Goal: Transaction & Acquisition: Purchase product/service

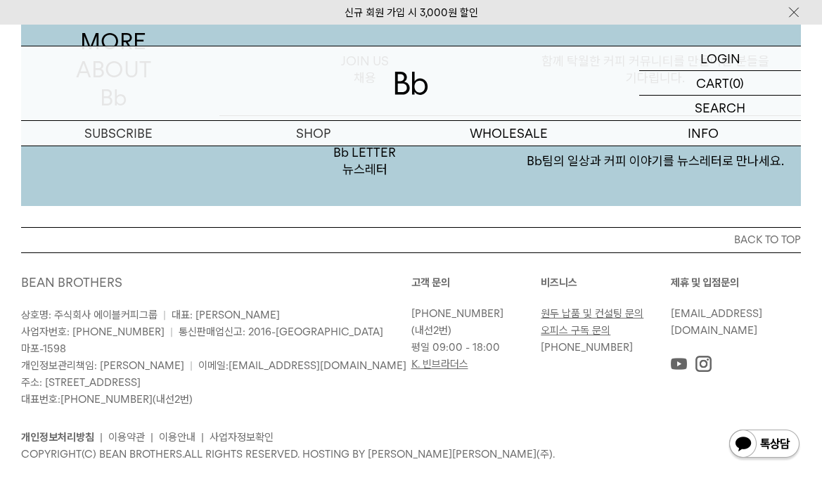
scroll to position [2547, 0]
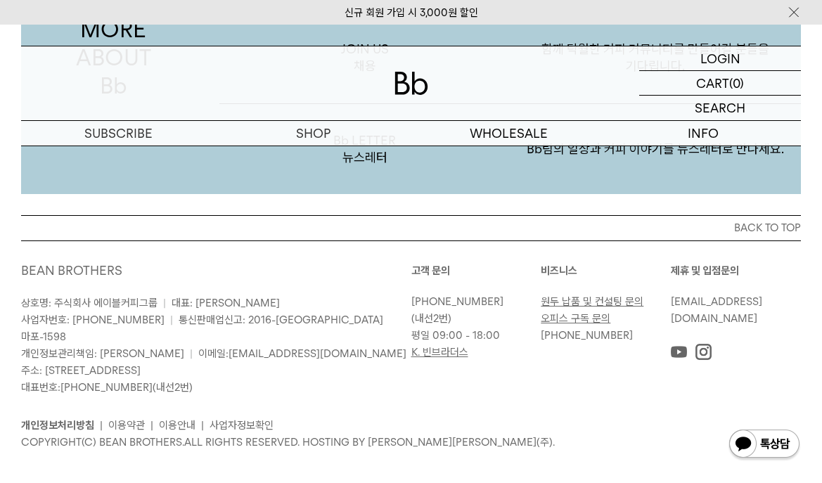
click at [773, 446] on img at bounding box center [764, 445] width 73 height 34
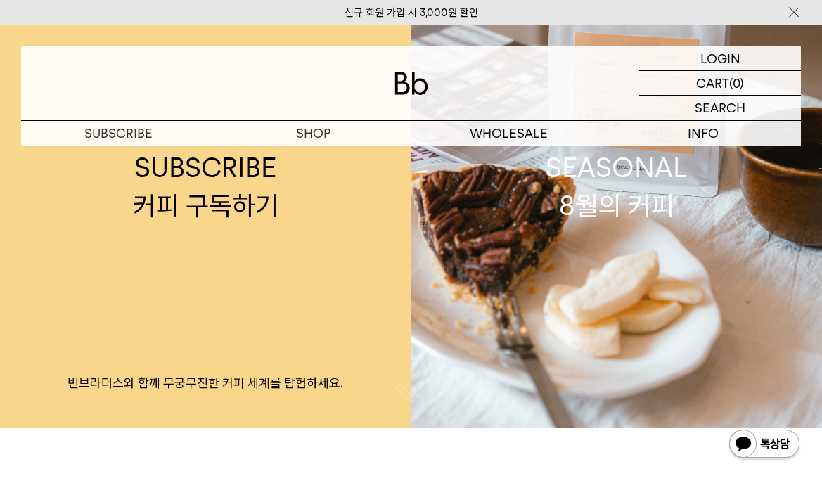
scroll to position [0, 0]
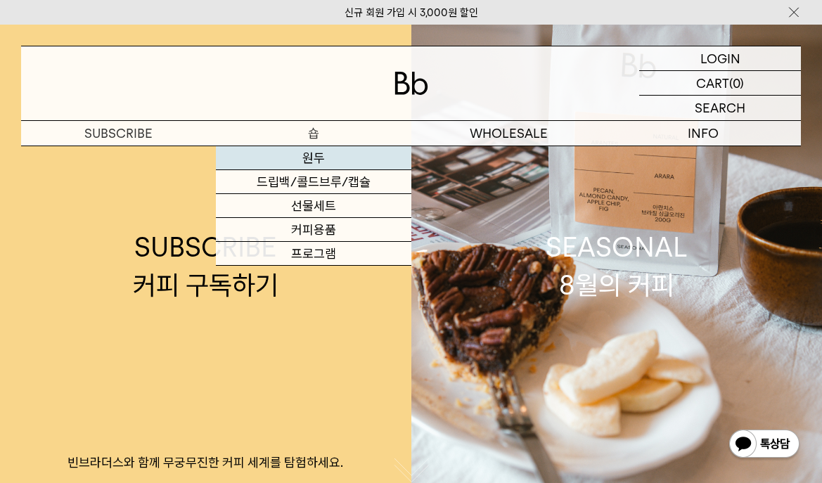
click at [335, 160] on link "원두" at bounding box center [313, 158] width 195 height 24
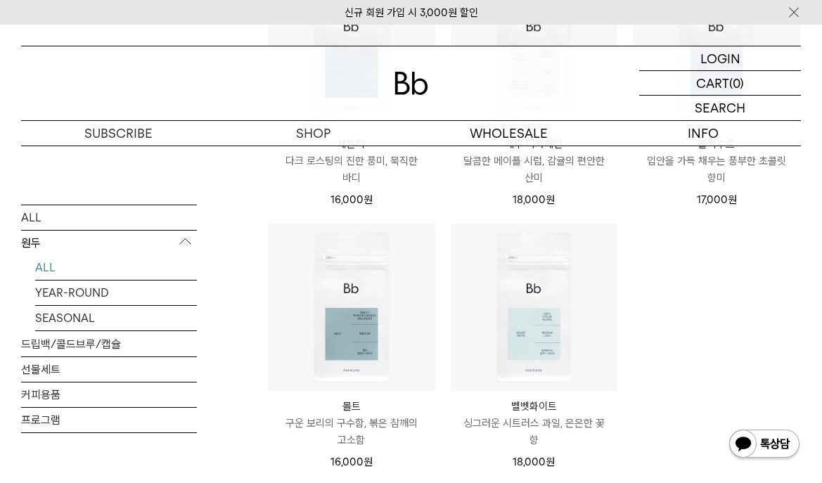
scroll to position [914, 0]
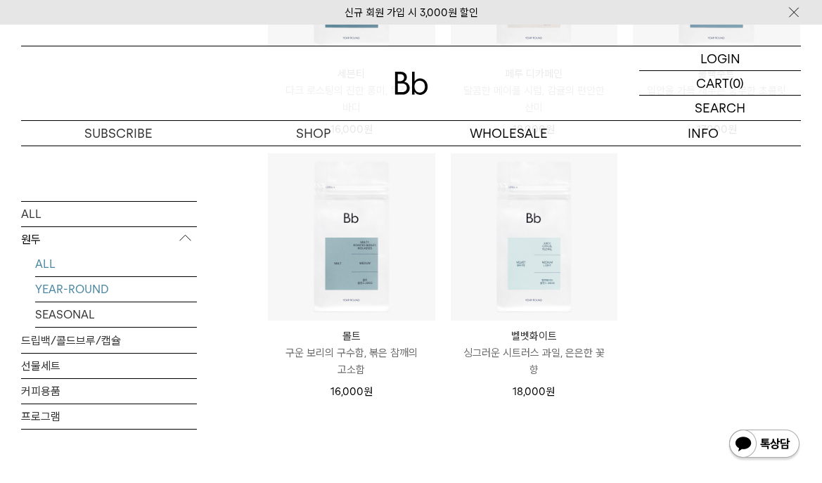
click at [86, 292] on link "YEAR-ROUND" at bounding box center [116, 288] width 162 height 25
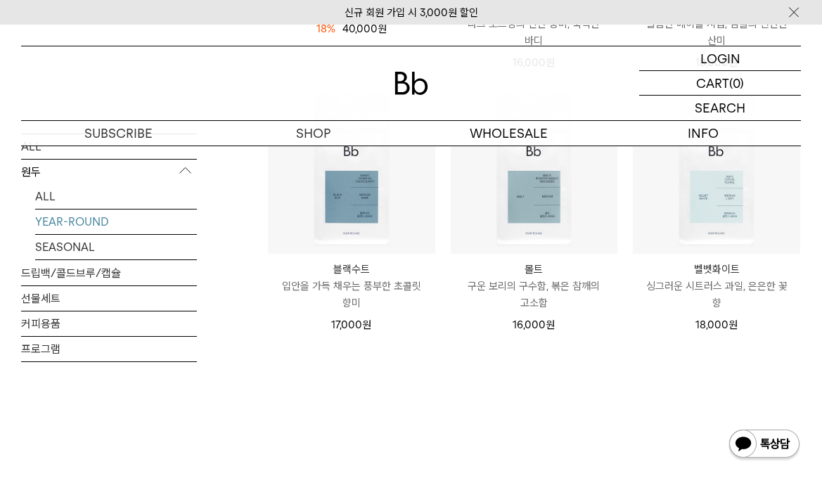
scroll to position [492, 0]
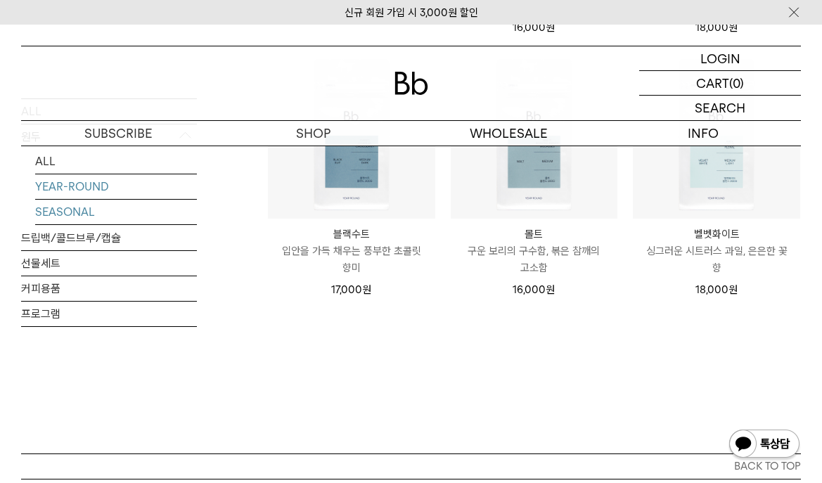
click at [93, 221] on link "SEASONAL" at bounding box center [116, 212] width 162 height 25
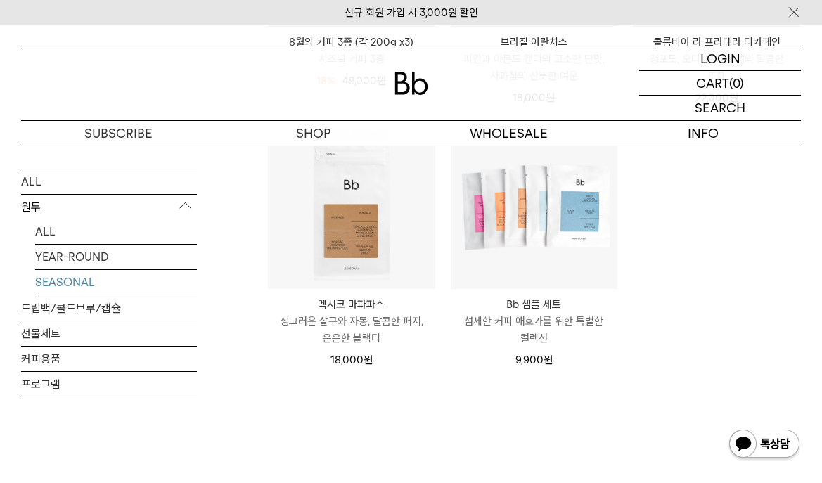
scroll to position [211, 0]
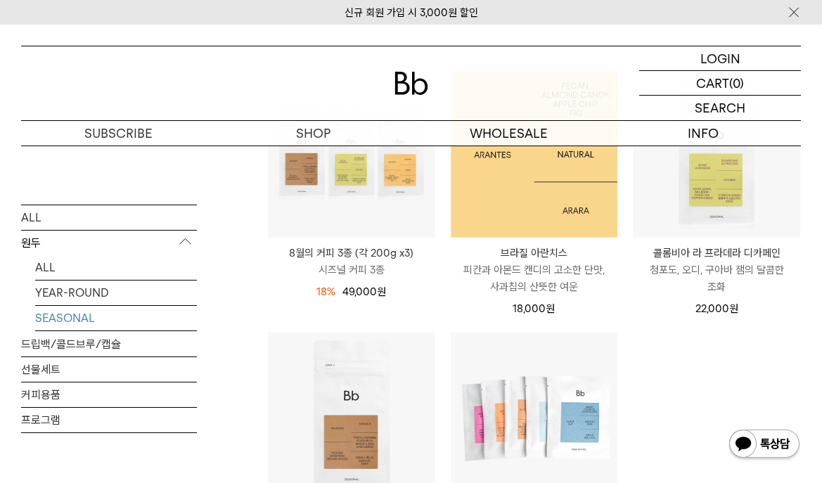
click at [548, 202] on img at bounding box center [534, 154] width 167 height 167
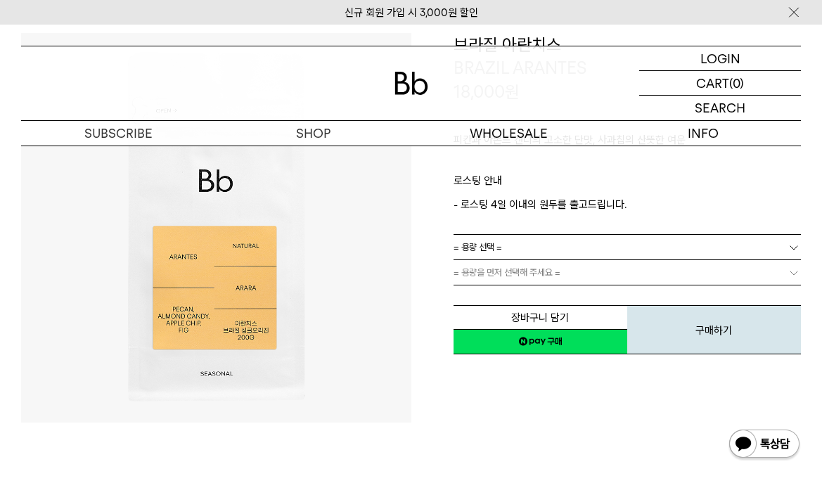
scroll to position [141, 0]
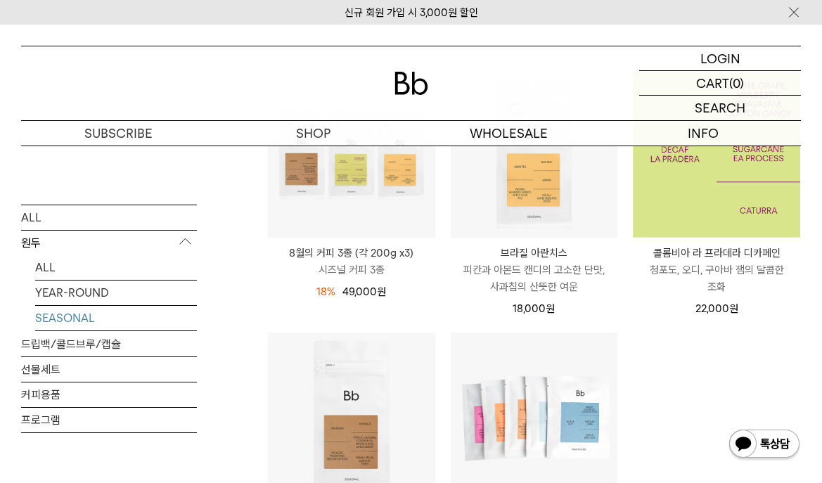
click at [681, 194] on img at bounding box center [716, 154] width 167 height 167
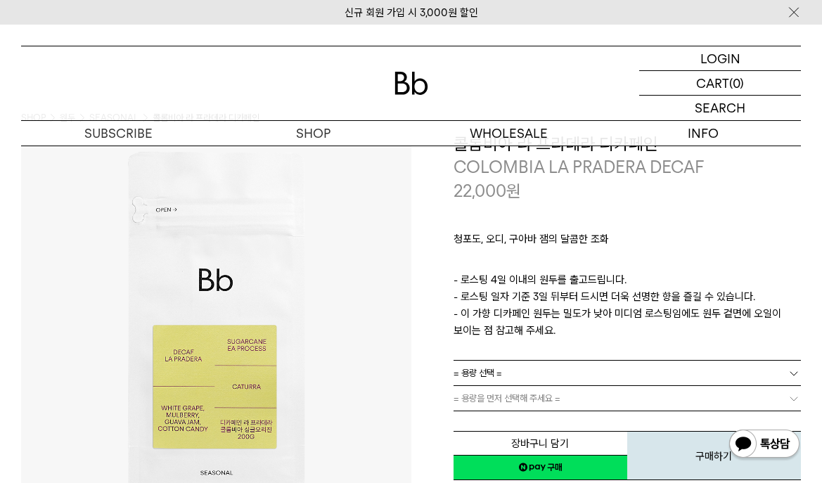
scroll to position [70, 0]
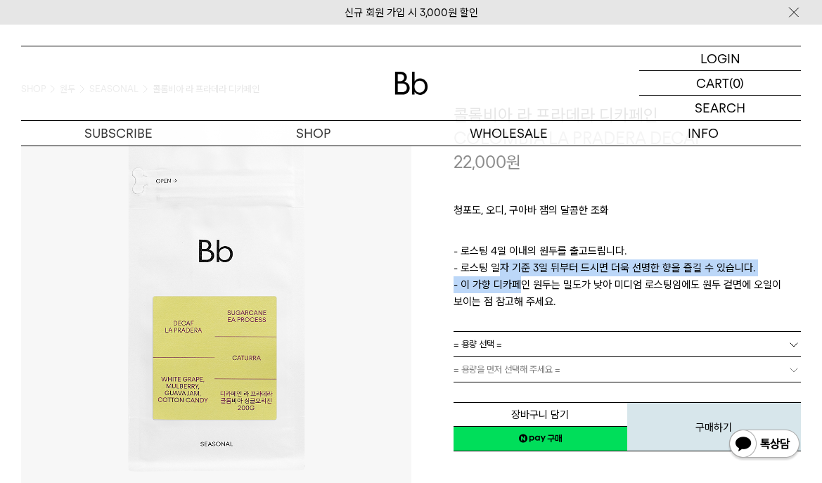
drag, startPoint x: 494, startPoint y: 260, endPoint x: 548, endPoint y: 300, distance: 67.3
click at [543, 300] on p "- 로스팅 4일 이내의 원두를 출고드립니다. - 로스팅 일자 기준 3일 뒤부터 드시면 더욱 선명한 향을 즐길 수 있습니다. - 이 가향 디카페…" at bounding box center [627, 276] width 348 height 67
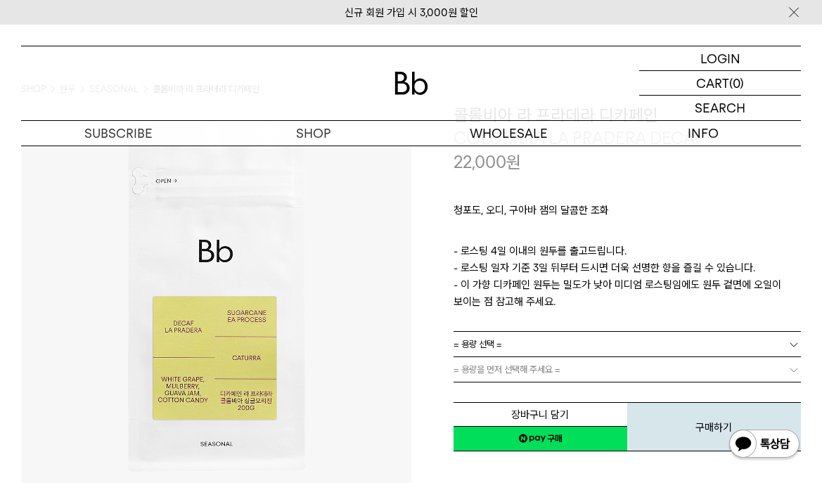
click at [548, 300] on p "- 로스팅 4일 이내의 원두를 출고드립니다. - 로스팅 일자 기준 3일 뒤부터 드시면 더욱 선명한 향을 즐길 수 있습니다. - 이 가향 디카페…" at bounding box center [627, 276] width 348 height 67
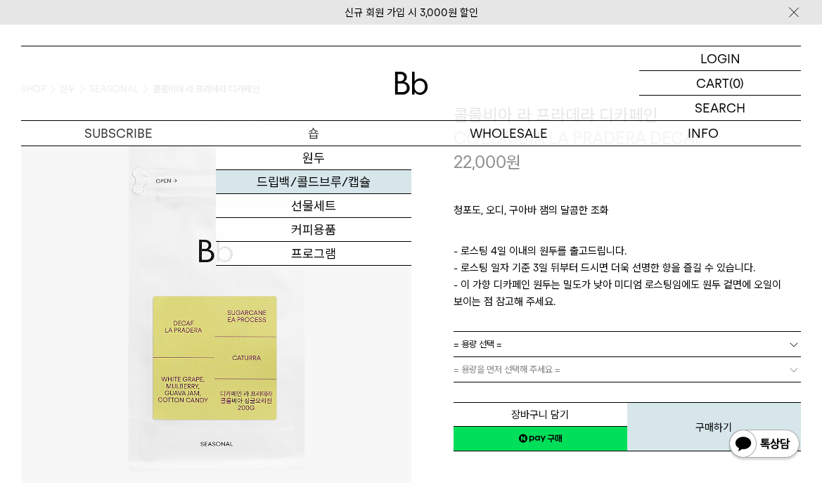
click at [302, 176] on link "드립백/콜드브루/캡슐" at bounding box center [313, 182] width 195 height 24
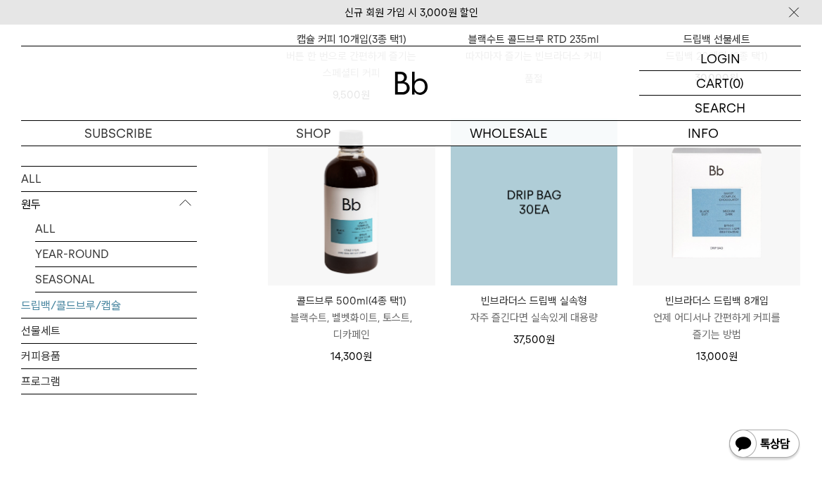
scroll to position [703, 0]
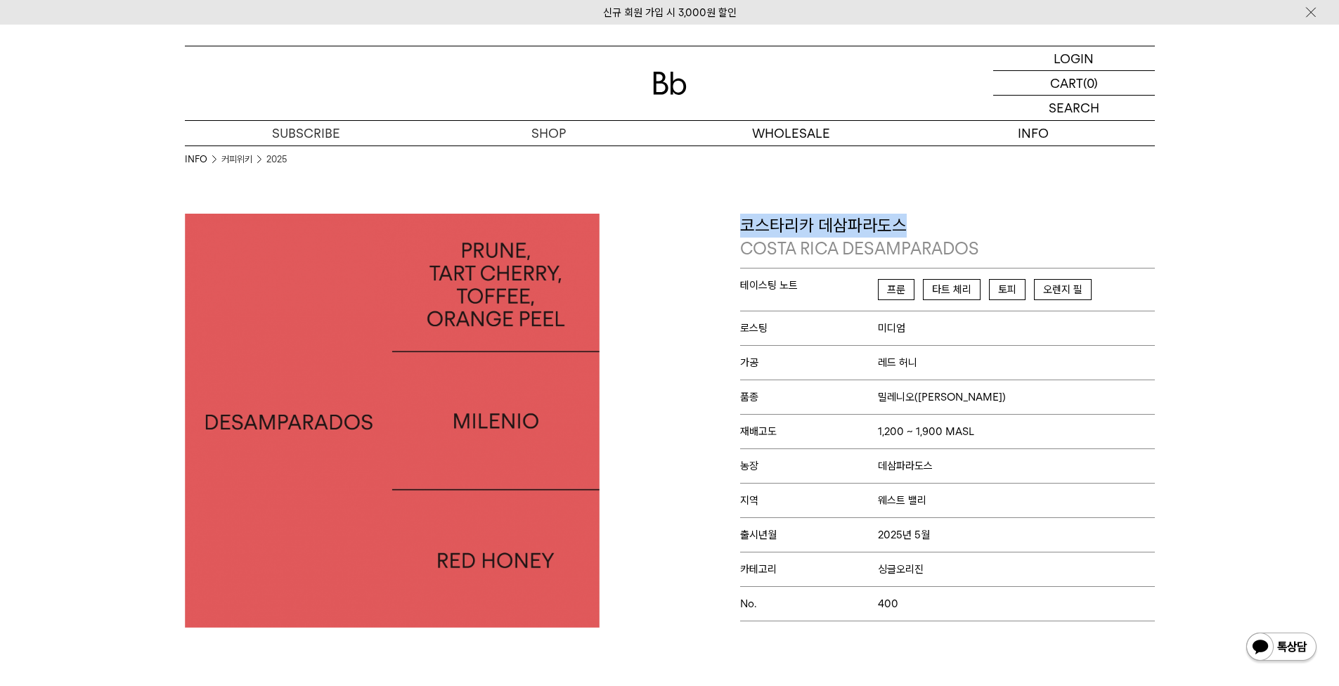
drag, startPoint x: 744, startPoint y: 224, endPoint x: 943, endPoint y: 228, distance: 198.3
click at [943, 228] on p "코스타리카 데삼파라도스 COSTA RICA DESAMPARADOS" at bounding box center [947, 237] width 415 height 47
copy p "코스타리카 데삼파라도스"
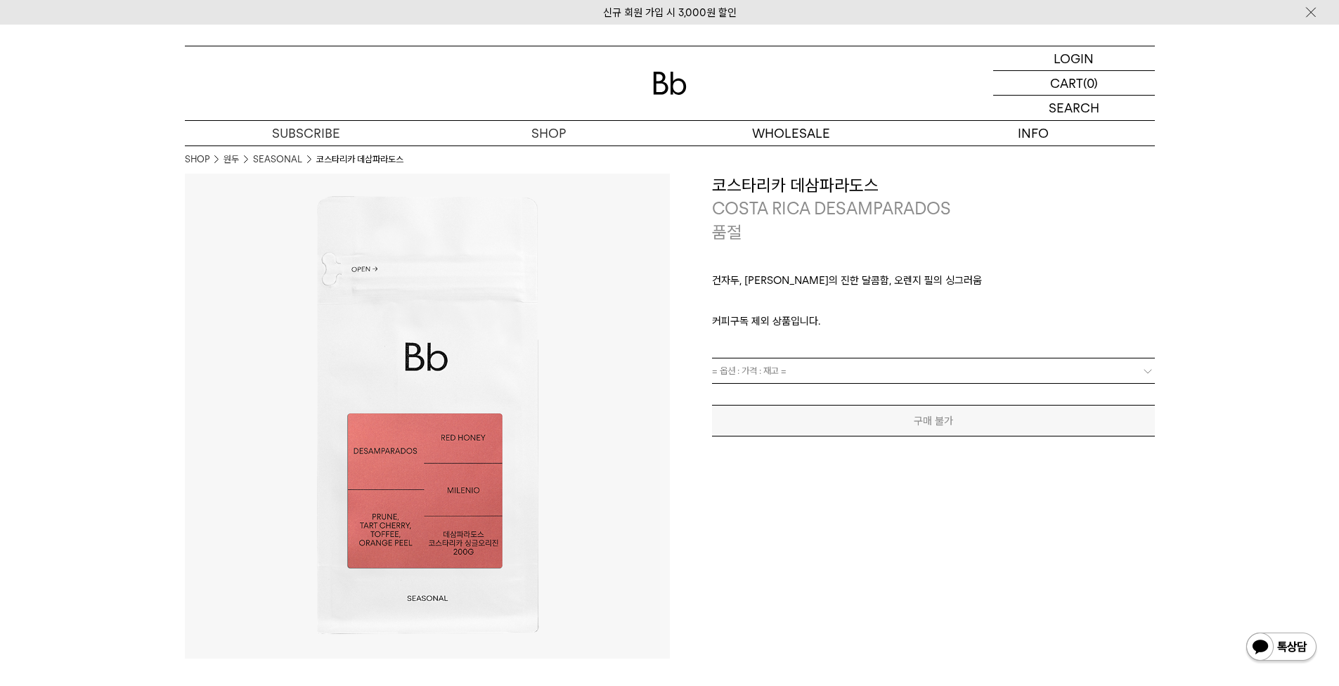
click at [780, 382] on span "= 옵션 : 가격 : 재고 =" at bounding box center [749, 370] width 75 height 25
click at [784, 380] on span "= 옵션 : 가격 : 재고 =" at bounding box center [749, 370] width 75 height 25
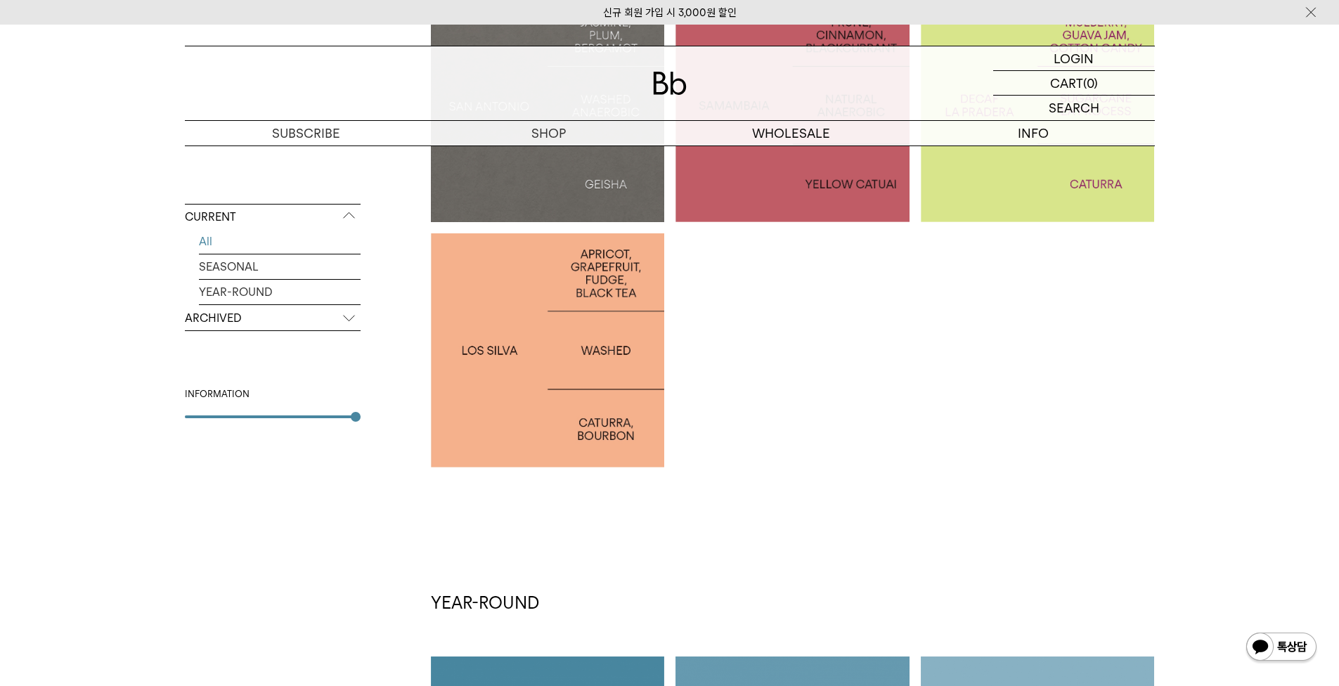
scroll to position [263, 0]
